Goal: Task Accomplishment & Management: Understand process/instructions

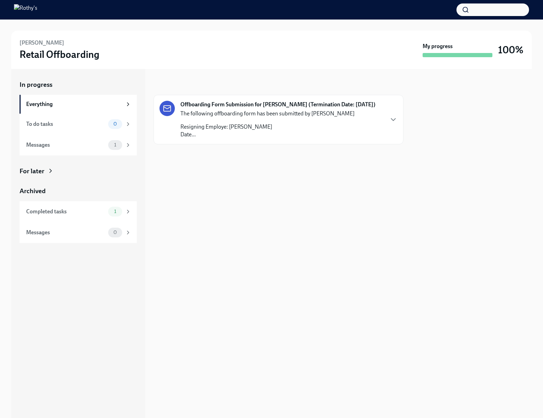
click at [262, 128] on p "Resigning Employe: [PERSON_NAME] Date..." at bounding box center [267, 130] width 174 height 15
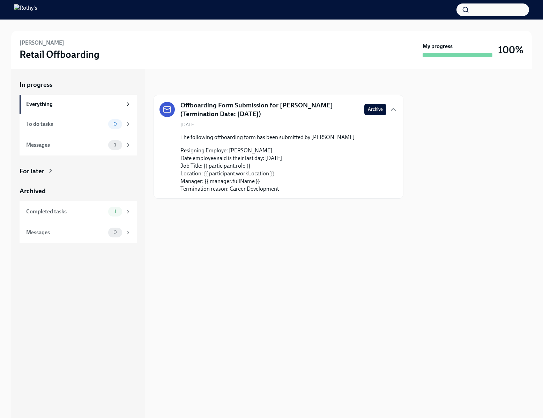
drag, startPoint x: 221, startPoint y: 154, endPoint x: 292, endPoint y: 166, distance: 72.1
click at [292, 166] on p "Resigning Employe: [PERSON_NAME] Date employee said is their last day: [DATE] J…" at bounding box center [267, 170] width 174 height 46
